Goal: Find specific page/section

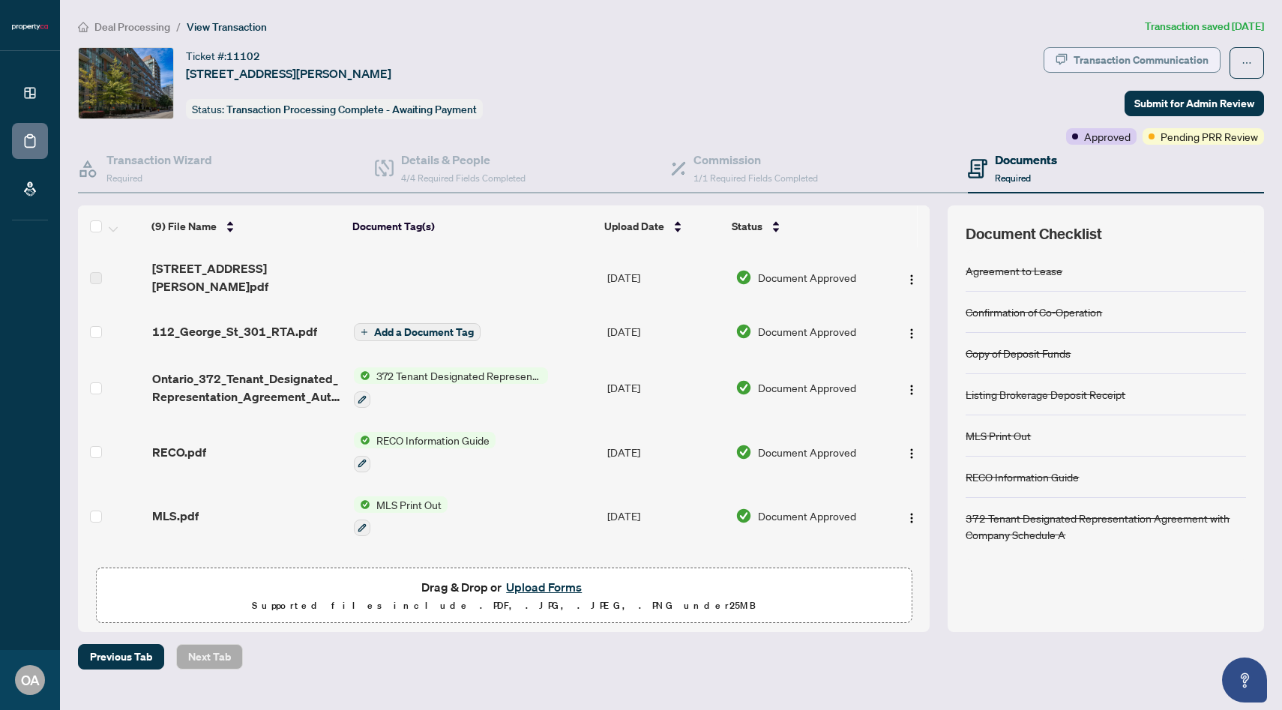
click at [1128, 55] on div "Transaction Communication" at bounding box center [1141, 60] width 135 height 24
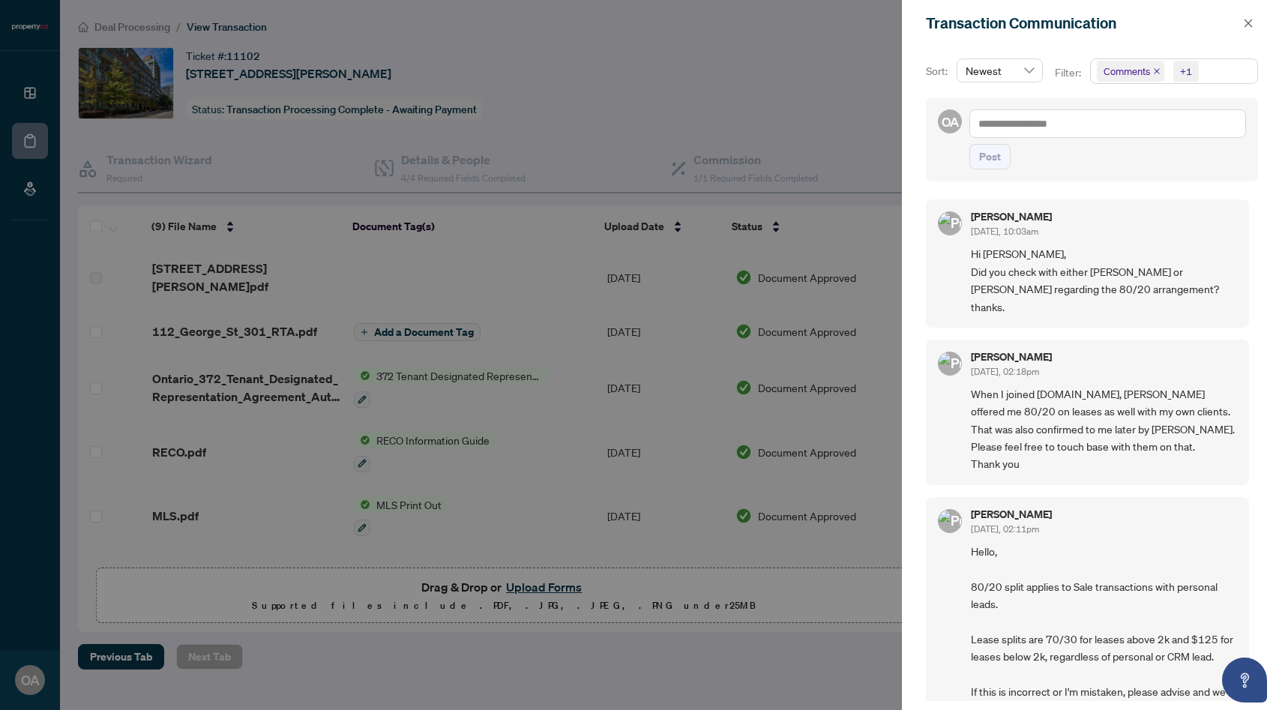
click at [739, 119] on div at bounding box center [641, 355] width 1282 height 710
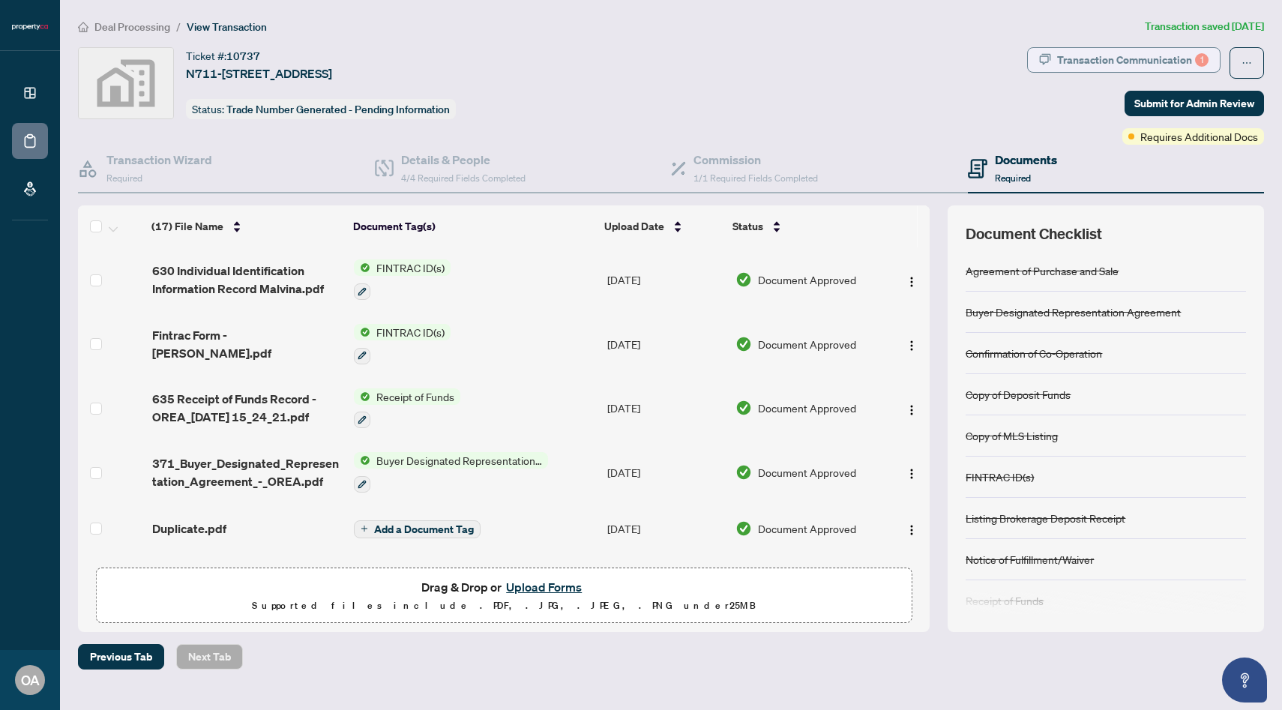
click at [1078, 62] on div "Transaction Communication 1" at bounding box center [1132, 60] width 151 height 24
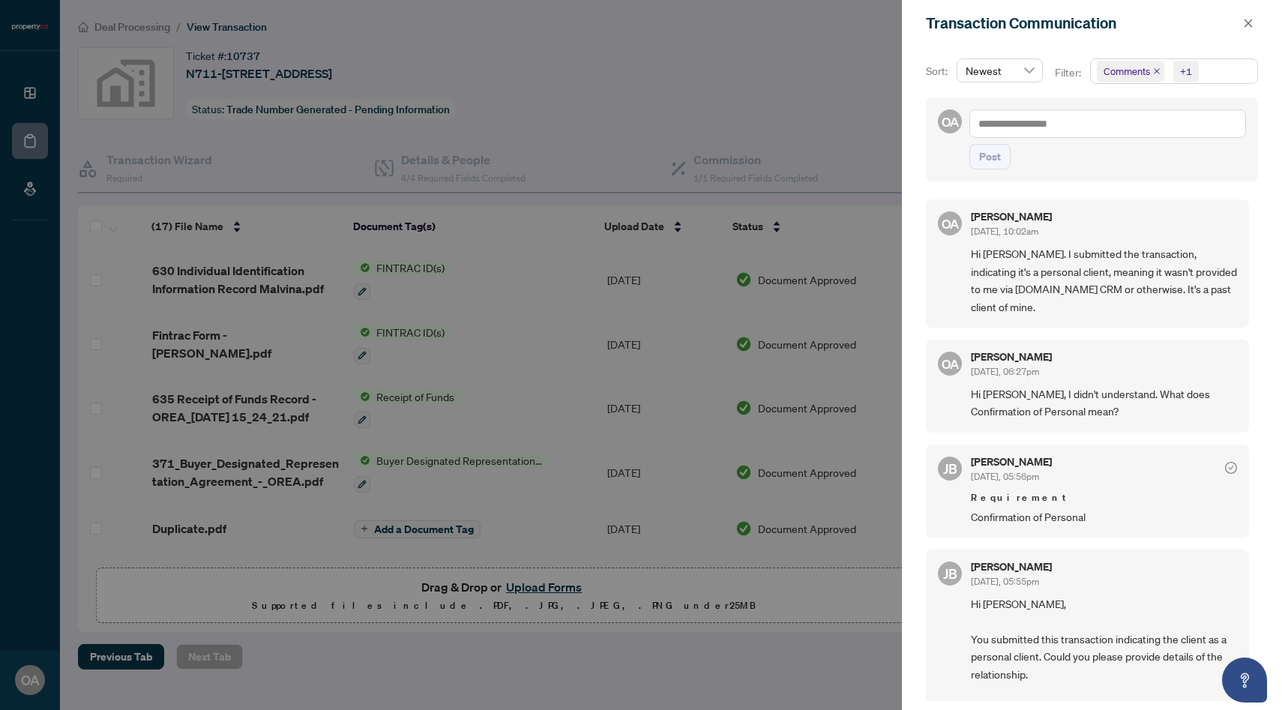
click at [788, 150] on div at bounding box center [641, 355] width 1282 height 710
click at [1258, 16] on div "Transaction Communication" at bounding box center [1092, 23] width 380 height 46
click at [1252, 29] on span "button" at bounding box center [1248, 23] width 10 height 24
